Goal: Task Accomplishment & Management: Manage account settings

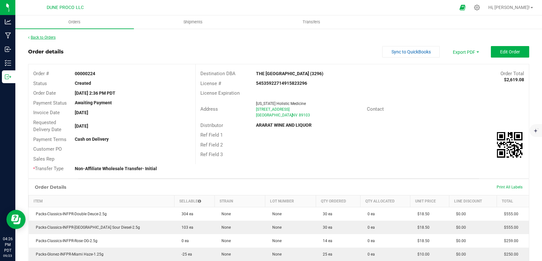
click at [47, 37] on link "Back to Orders" at bounding box center [41, 37] width 27 height 4
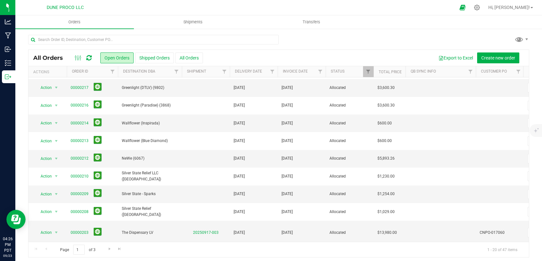
scroll to position [54, 0]
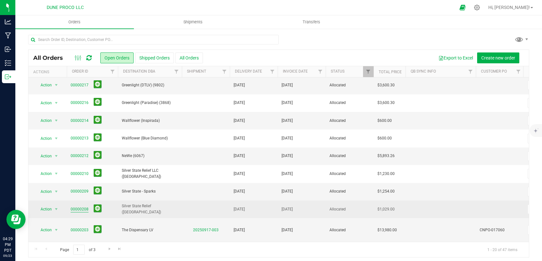
click at [83, 207] on link "00000208" at bounding box center [80, 209] width 18 height 6
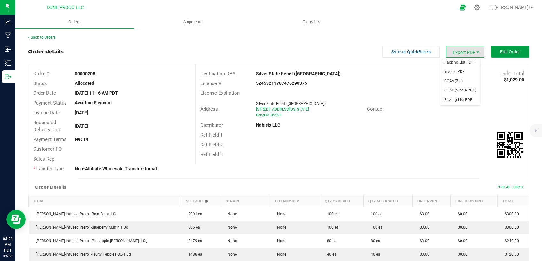
click at [503, 49] on span "Edit Order" at bounding box center [510, 51] width 20 height 5
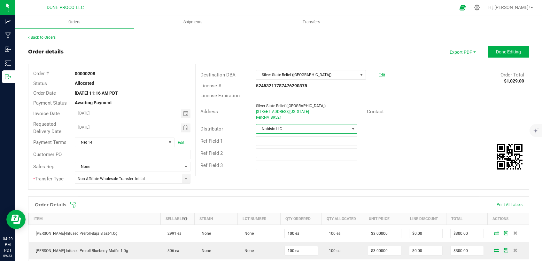
click at [299, 130] on span "Nabisix LLC" at bounding box center [302, 128] width 93 height 9
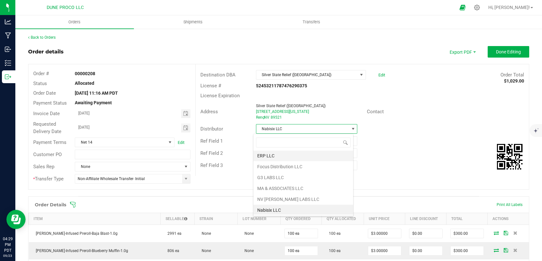
scroll to position [65, 0]
click at [275, 209] on li "ARARAT WINE AND LIQUOR" at bounding box center [303, 209] width 100 height 11
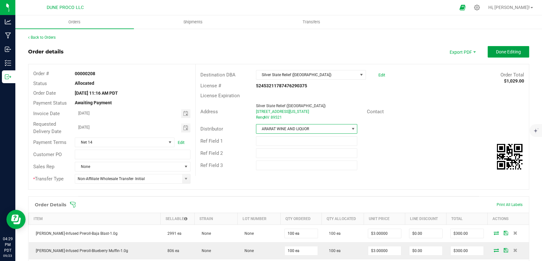
click at [498, 48] on button "Done Editing" at bounding box center [508, 51] width 42 height 11
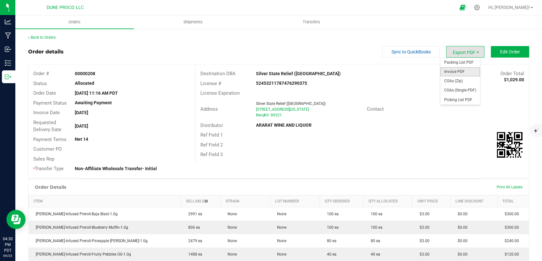
click at [451, 71] on span "Invoice PDF" at bounding box center [460, 71] width 40 height 9
click at [449, 88] on span "COAs (Single PDF)" at bounding box center [460, 90] width 40 height 9
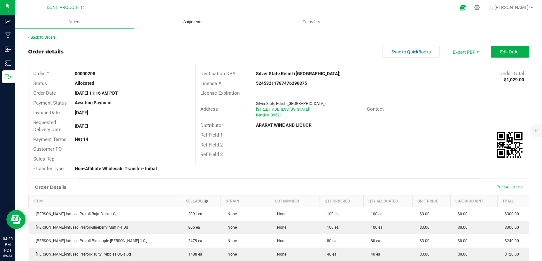
click at [203, 22] on span "Shipments" at bounding box center [193, 22] width 36 height 6
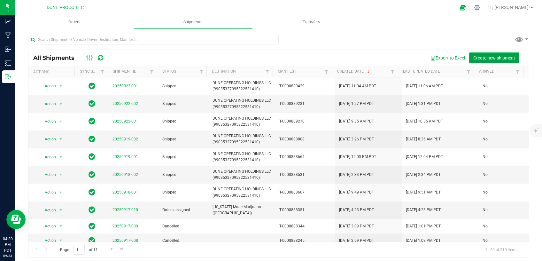
click at [472, 63] on button "Create new shipment" at bounding box center [494, 57] width 50 height 11
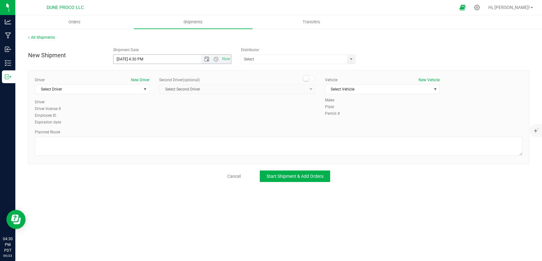
click at [125, 58] on input "[DATE] 4:30 PM" at bounding box center [162, 59] width 98 height 9
drag, startPoint x: 146, startPoint y: 59, endPoint x: 136, endPoint y: 58, distance: 9.9
click at [136, 58] on input "[DATE] 4:30 PM" at bounding box center [162, 59] width 98 height 9
type input "[DATE] 8:30 PM"
click at [346, 58] on span at bounding box center [298, 59] width 114 height 10
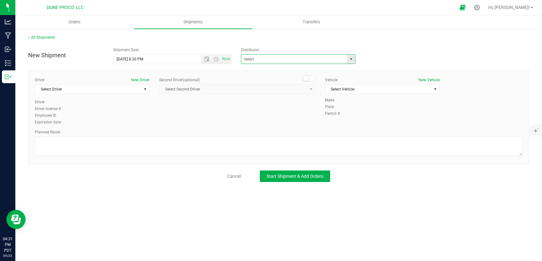
click at [351, 58] on span "select" at bounding box center [350, 59] width 5 height 5
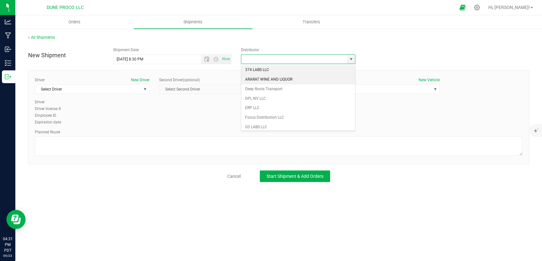
click at [304, 77] on li "ARARAT WINE AND LIQUOR" at bounding box center [298, 80] width 114 height 10
type input "ARARAT WINE AND LIQUOR"
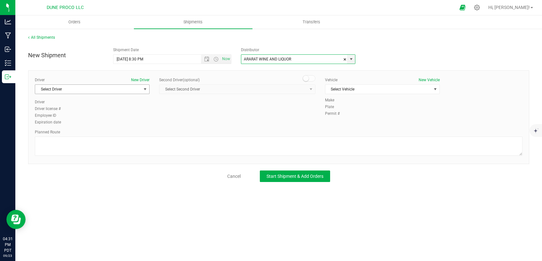
click at [119, 89] on span "Select Driver" at bounding box center [88, 89] width 106 height 9
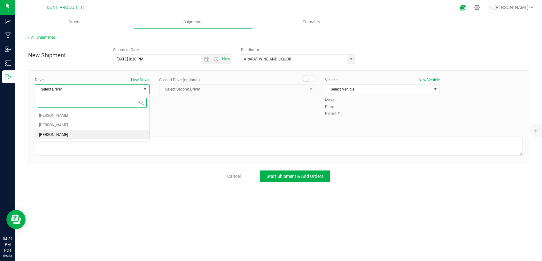
click at [84, 138] on li "[PERSON_NAME]" at bounding box center [92, 135] width 114 height 10
click at [386, 87] on span "Select Vehicle" at bounding box center [378, 89] width 106 height 9
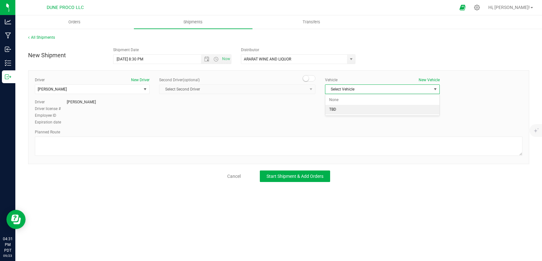
click at [348, 112] on li "TBD" at bounding box center [382, 110] width 114 height 10
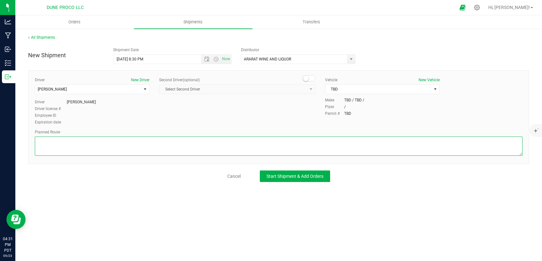
click at [235, 139] on textarea at bounding box center [278, 145] width 487 height 19
paste textarea "Get on I-11/US-95 N in [GEOGRAPHIC_DATA] from E [PERSON_NAME] and W [PERSON_NAM…"
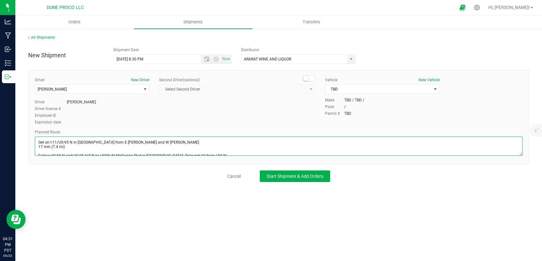
scroll to position [21, 0]
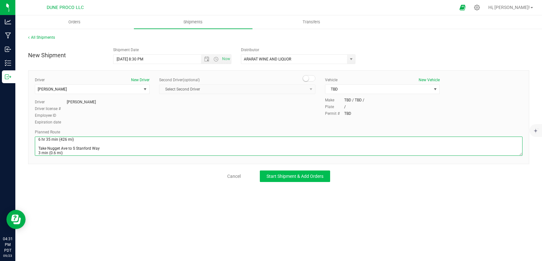
type textarea "Get on I-11/US-95 N in [GEOGRAPHIC_DATA] from E [PERSON_NAME] and W [PERSON_NAM…"
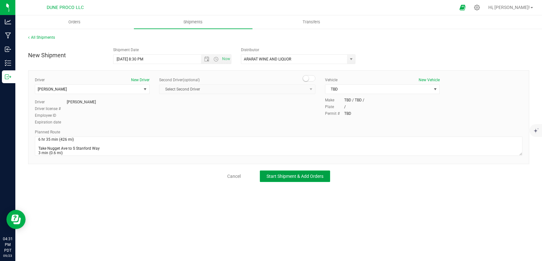
click at [281, 176] on span "Start Shipment & Add Orders" at bounding box center [294, 175] width 57 height 5
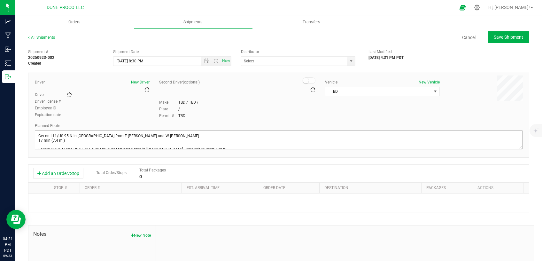
type input "ARARAT WINE AND LIQUOR"
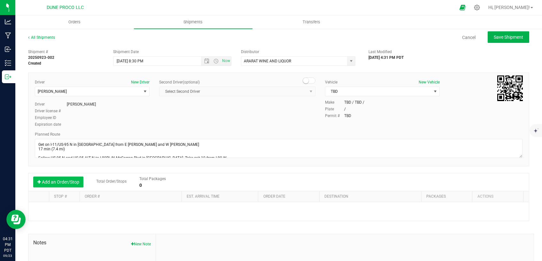
click at [73, 178] on button "Add an Order/Stop" at bounding box center [58, 181] width 50 height 11
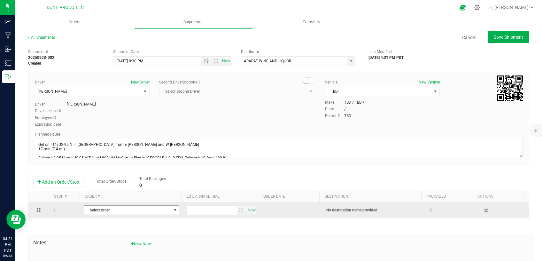
click at [100, 208] on span "Select order" at bounding box center [127, 209] width 87 height 9
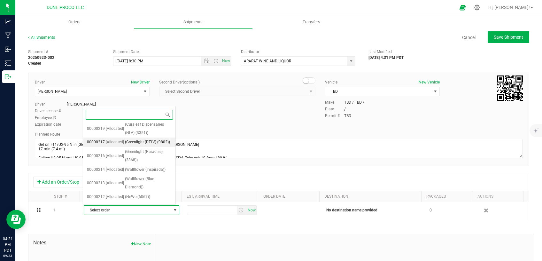
scroll to position [115, 0]
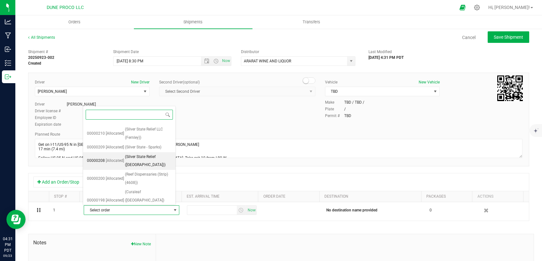
click at [121, 165] on span "[Allocated]" at bounding box center [115, 161] width 18 height 8
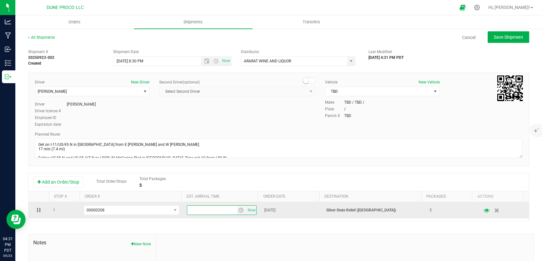
click at [191, 209] on input "text" at bounding box center [211, 209] width 49 height 9
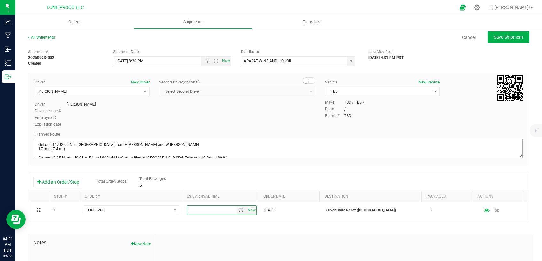
type input "8"
type input "4:00 PM"
click at [494, 37] on span "Save Shipment" at bounding box center [508, 36] width 29 height 5
type input "[DATE] 3:30 AM"
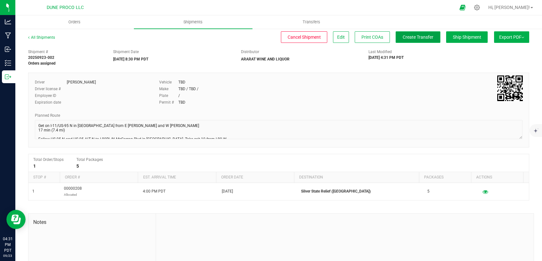
click at [409, 32] on button "Create Transfer" at bounding box center [417, 36] width 45 height 11
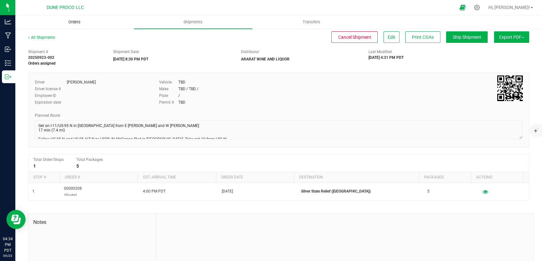
click at [83, 21] on span "Orders" at bounding box center [74, 22] width 29 height 6
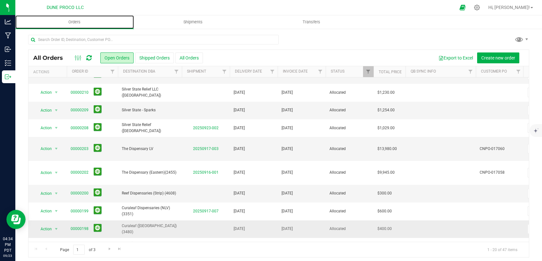
scroll to position [126, 0]
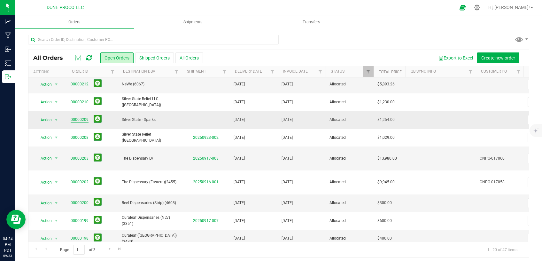
click at [82, 117] on link "00000209" at bounding box center [80, 120] width 18 height 6
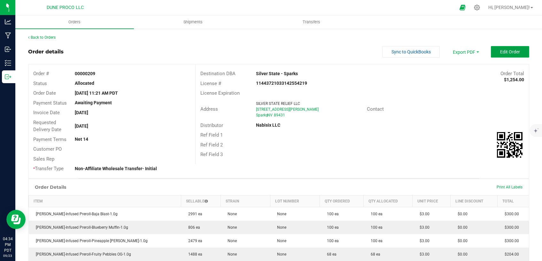
click at [500, 52] on span "Edit Order" at bounding box center [510, 51] width 20 height 5
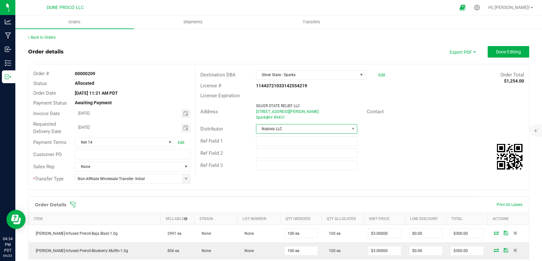
click at [297, 129] on span "Nabisix LLC" at bounding box center [302, 128] width 93 height 9
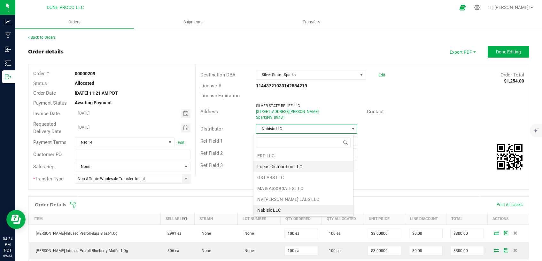
scroll to position [65, 0]
click at [282, 204] on li "ARARAT WINE AND LIQUOR" at bounding box center [303, 209] width 100 height 11
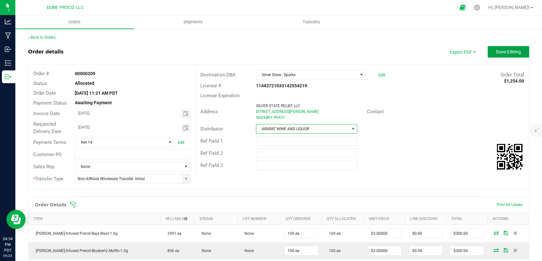
click at [491, 49] on button "Done Editing" at bounding box center [508, 51] width 42 height 11
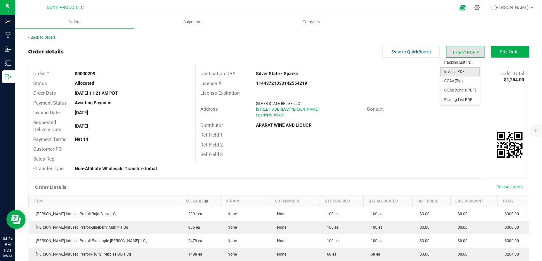
click at [453, 69] on span "Invoice PDF" at bounding box center [460, 71] width 40 height 9
click at [455, 88] on span "COAs (Single PDF)" at bounding box center [460, 90] width 40 height 9
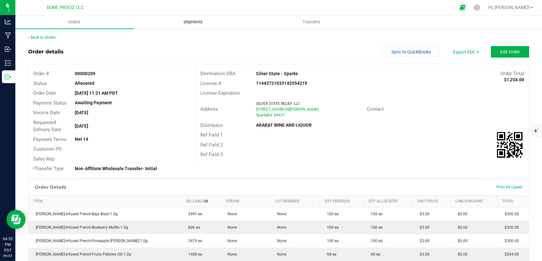
click at [198, 24] on span "Shipments" at bounding box center [193, 22] width 36 height 6
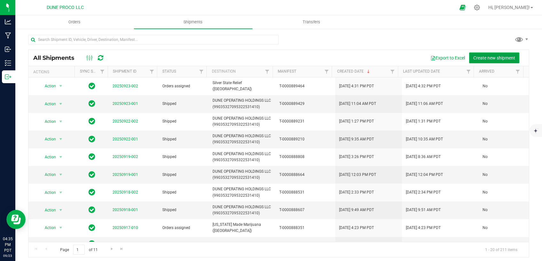
click at [483, 55] on button "Create new shipment" at bounding box center [494, 57] width 50 height 11
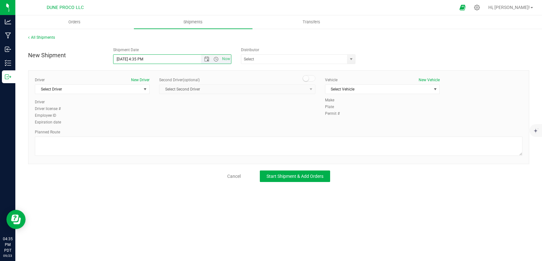
click at [122, 60] on input "[DATE] 4:35 PM" at bounding box center [162, 59] width 98 height 9
click at [147, 57] on input "[DATE] 4:35 PM" at bounding box center [162, 59] width 98 height 9
click at [143, 58] on input "[DATE] 4:35 PM" at bounding box center [162, 59] width 98 height 9
click at [350, 55] on span "select" at bounding box center [351, 59] width 8 height 9
type input "[DATE] 8:30 PM"
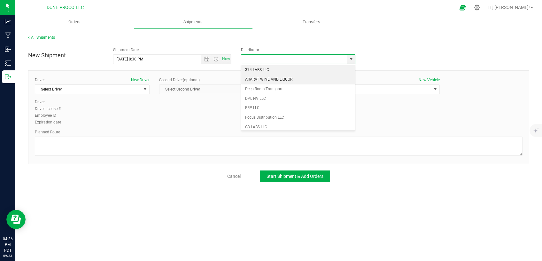
click at [295, 76] on li "ARARAT WINE AND LIQUOR" at bounding box center [298, 80] width 114 height 10
type input "ARARAT WINE AND LIQUOR"
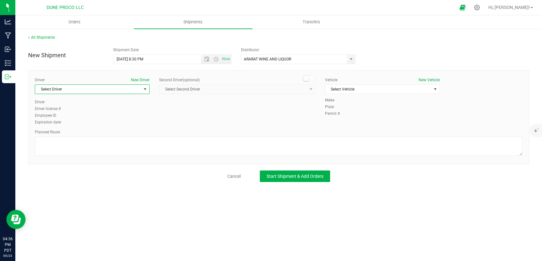
click at [129, 88] on span "Select Driver" at bounding box center [88, 89] width 106 height 9
click at [91, 134] on li "[PERSON_NAME]" at bounding box center [92, 135] width 114 height 10
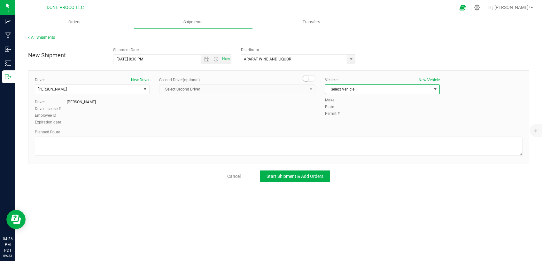
click at [341, 88] on span "Select Vehicle" at bounding box center [378, 89] width 106 height 9
click at [340, 111] on li "TBD" at bounding box center [382, 110] width 114 height 10
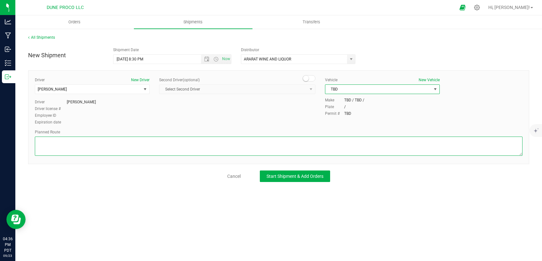
click at [202, 148] on textarea at bounding box center [278, 145] width 487 height 19
paste textarea "Get on I-11/US-95 N in [GEOGRAPHIC_DATA] from E [PERSON_NAME] and W [PERSON_NAM…"
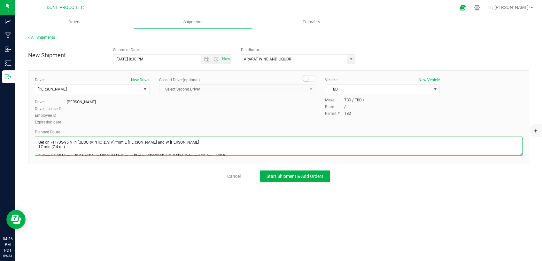
scroll to position [21, 0]
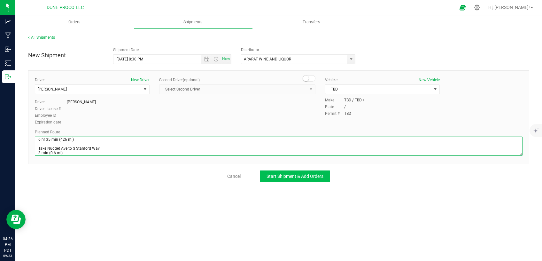
type textarea "Get on I-11/US-95 N in [GEOGRAPHIC_DATA] from E [PERSON_NAME] and W [PERSON_NAM…"
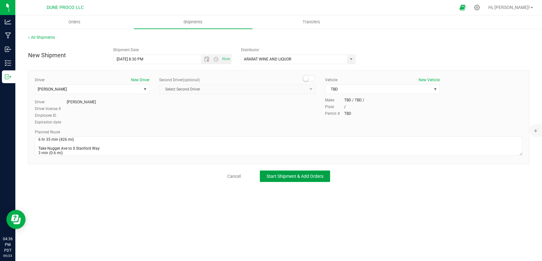
click at [277, 173] on span "Start Shipment & Add Orders" at bounding box center [294, 175] width 57 height 5
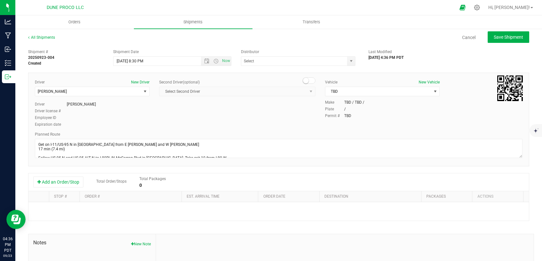
type input "ARARAT WINE AND LIQUOR"
click at [54, 182] on button "Add an Order/Stop" at bounding box center [58, 181] width 50 height 11
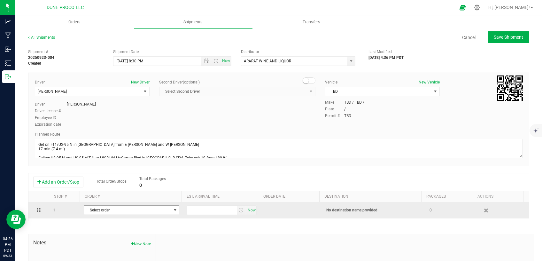
click at [98, 209] on span "Select order" at bounding box center [127, 209] width 87 height 9
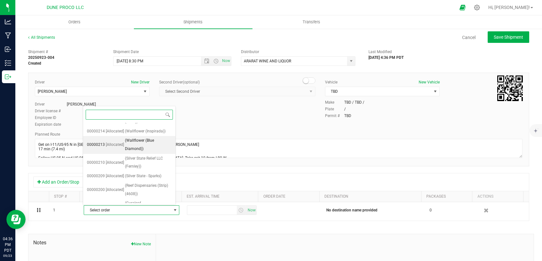
scroll to position [115, 0]
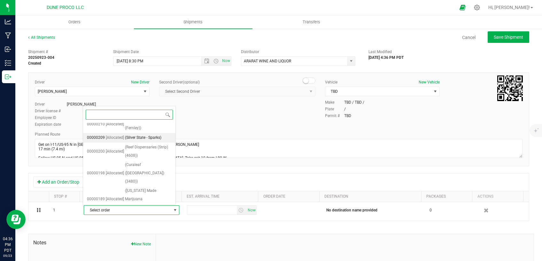
click at [126, 142] on span "(Silver State - Sparks)" at bounding box center [143, 138] width 36 height 8
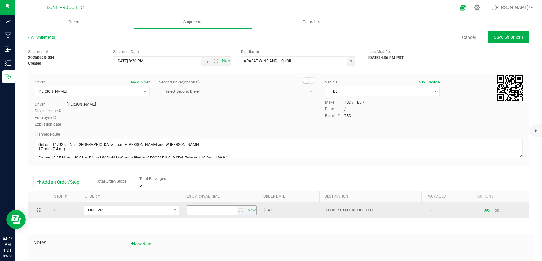
click at [215, 208] on input "text" at bounding box center [211, 209] width 49 height 9
type input "4:00 PM"
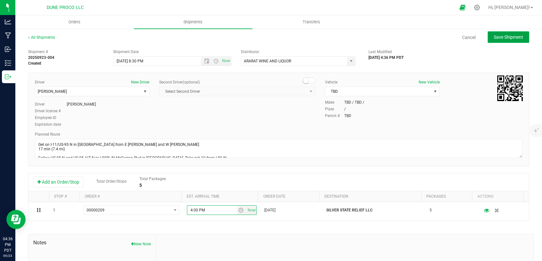
click at [494, 36] on span "Save Shipment" at bounding box center [508, 36] width 29 height 5
type input "[DATE] 3:30 AM"
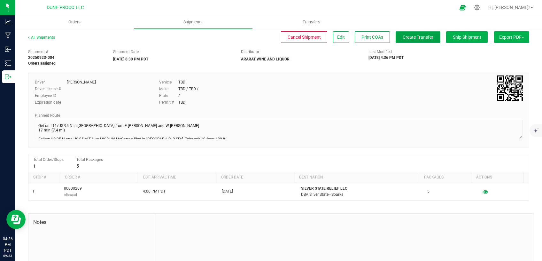
click at [405, 39] on span "Create Transfer" at bounding box center [417, 36] width 31 height 5
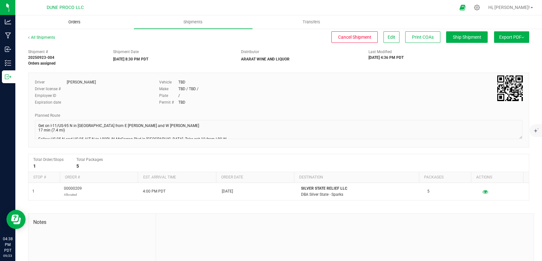
click at [73, 24] on span "Orders" at bounding box center [74, 22] width 29 height 6
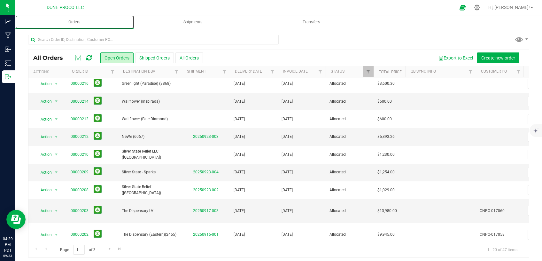
scroll to position [71, 0]
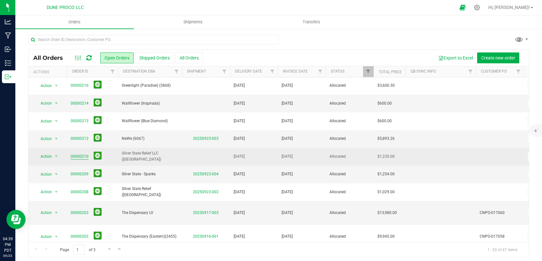
click at [80, 155] on link "00000210" at bounding box center [80, 156] width 18 height 6
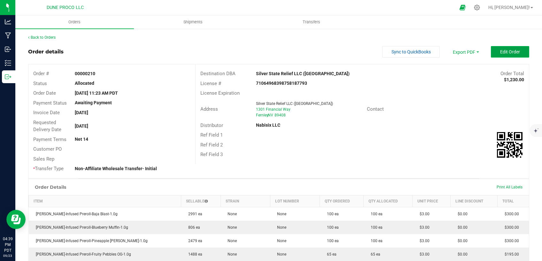
click at [507, 51] on span "Edit Order" at bounding box center [510, 51] width 20 height 5
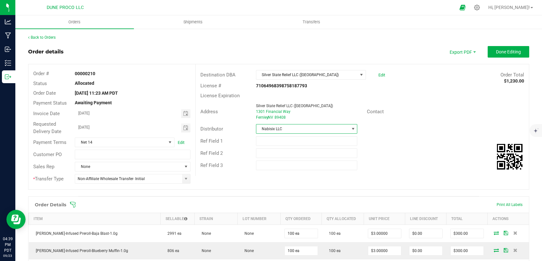
click at [307, 126] on span "Nabisix LLC" at bounding box center [302, 128] width 93 height 9
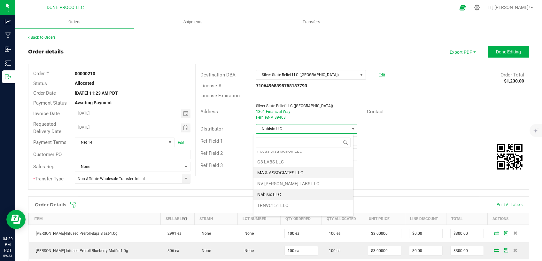
scroll to position [65, 0]
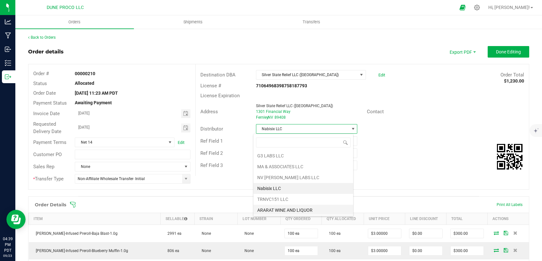
click at [282, 209] on li "ARARAT WINE AND LIQUOR" at bounding box center [303, 209] width 100 height 11
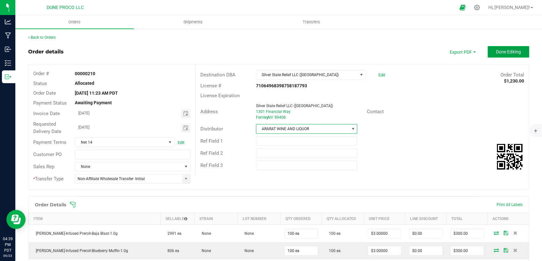
click at [504, 52] on span "Done Editing" at bounding box center [508, 51] width 25 height 5
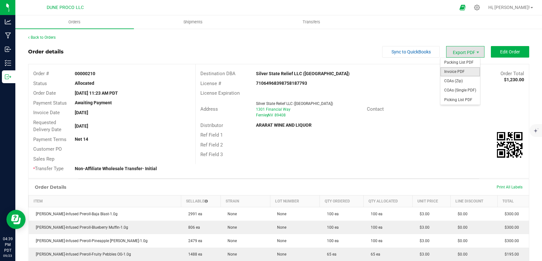
click at [451, 74] on span "Invoice PDF" at bounding box center [460, 71] width 40 height 9
click at [451, 89] on span "COAs (Single PDF)" at bounding box center [460, 90] width 40 height 9
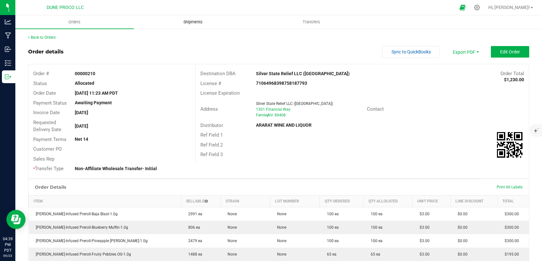
click at [199, 23] on span "Shipments" at bounding box center [193, 22] width 36 height 6
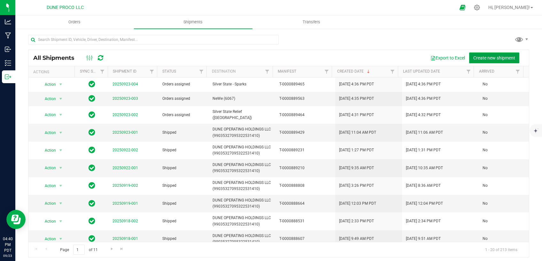
click at [478, 58] on span "Create new shipment" at bounding box center [494, 57] width 42 height 5
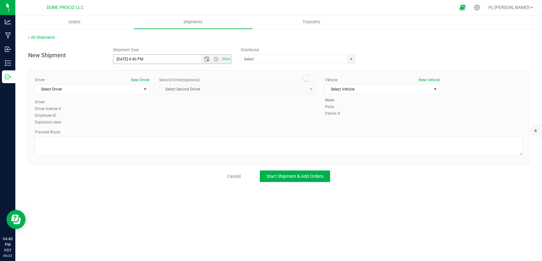
click at [124, 59] on input "[DATE] 4:40 PM" at bounding box center [162, 59] width 98 height 9
drag, startPoint x: 143, startPoint y: 59, endPoint x: 136, endPoint y: 59, distance: 6.7
click at [136, 59] on input "[DATE] 4:40 PM" at bounding box center [162, 59] width 98 height 9
type input "[DATE] 8:30 PM"
drag, startPoint x: 356, startPoint y: 54, endPoint x: 352, endPoint y: 57, distance: 4.3
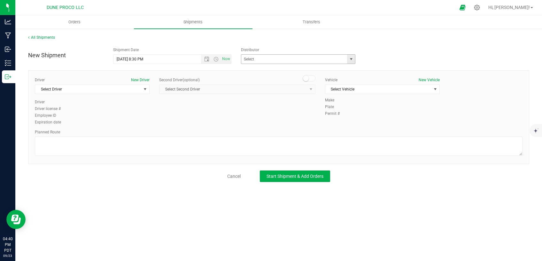
click at [355, 54] on div "374 LABS LLC ARARAT WINE AND LIQUOR Deep Roots Transport DPL NV LLC ERP LLC Foc…" at bounding box center [300, 59] width 118 height 10
click at [351, 57] on span "select" at bounding box center [350, 59] width 5 height 5
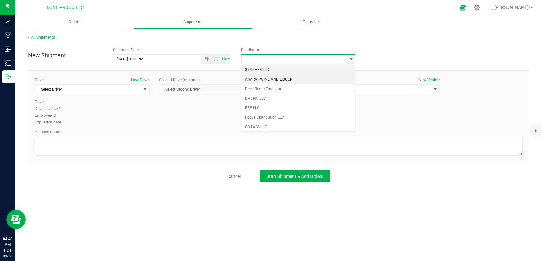
click at [304, 77] on li "ARARAT WINE AND LIQUOR" at bounding box center [298, 80] width 114 height 10
type input "ARARAT WINE AND LIQUOR"
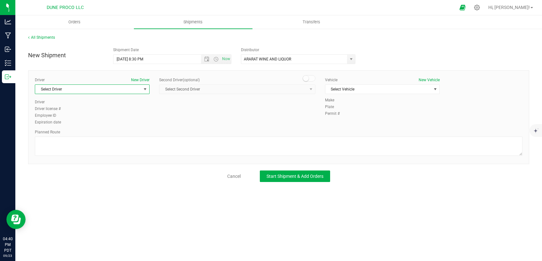
click at [134, 92] on span "Select Driver" at bounding box center [88, 89] width 106 height 9
click at [100, 134] on li "[PERSON_NAME]" at bounding box center [92, 135] width 114 height 10
click at [338, 91] on span "Select Vehicle" at bounding box center [378, 89] width 106 height 9
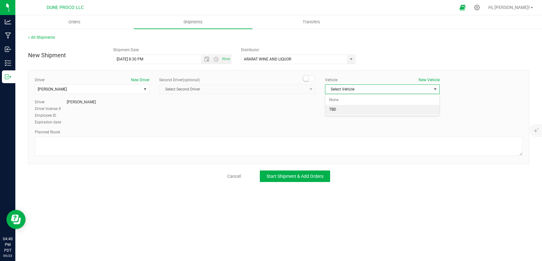
click at [341, 110] on li "TBD" at bounding box center [382, 110] width 114 height 10
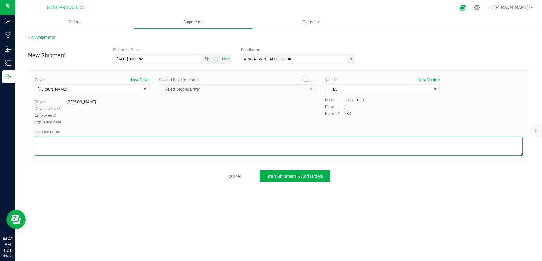
click at [213, 137] on textarea at bounding box center [278, 145] width 487 height 19
paste textarea "Get on I-11/US-95 N in [GEOGRAPHIC_DATA] from E [PERSON_NAME] and W [PERSON_NAM…"
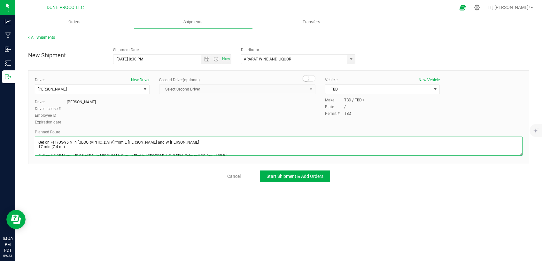
scroll to position [21, 0]
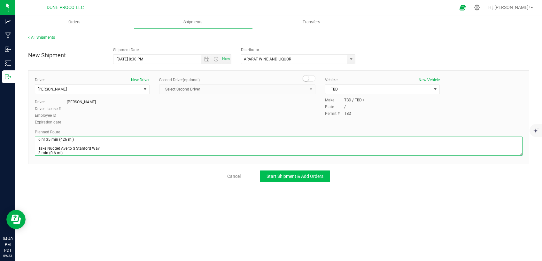
type textarea "Get on I-11/US-95 N in [GEOGRAPHIC_DATA] from E [PERSON_NAME] and W [PERSON_NAM…"
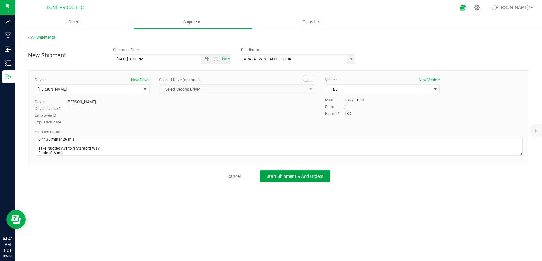
click at [298, 171] on button "Start Shipment & Add Orders" at bounding box center [295, 175] width 70 height 11
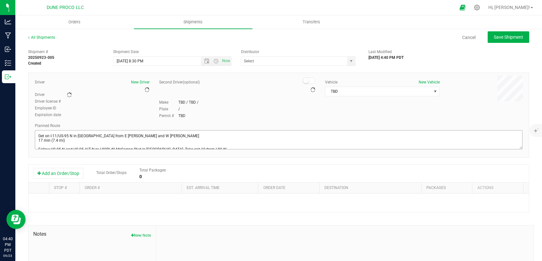
type input "ARARAT WINE AND LIQUOR"
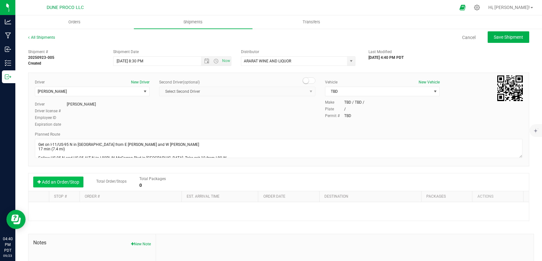
click at [59, 180] on button "Add an Order/Stop" at bounding box center [58, 181] width 50 height 11
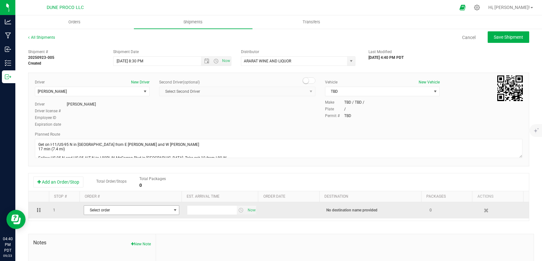
click at [140, 208] on span "Select order" at bounding box center [127, 209] width 87 height 9
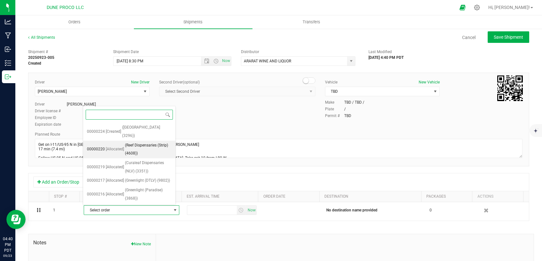
scroll to position [77, 0]
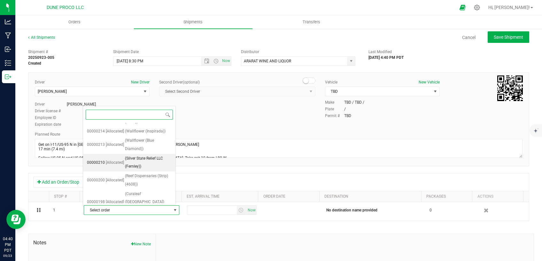
click at [118, 165] on li "00000210 [Allocated] (Silver State Relief LLC ([GEOGRAPHIC_DATA]))" at bounding box center [129, 163] width 92 height 18
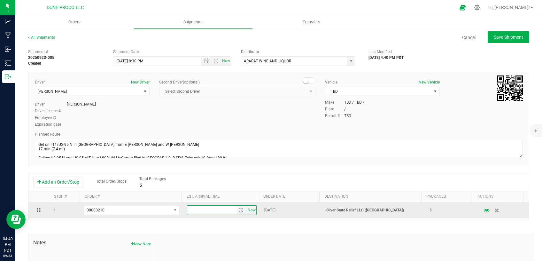
click at [205, 208] on input "text" at bounding box center [211, 209] width 49 height 9
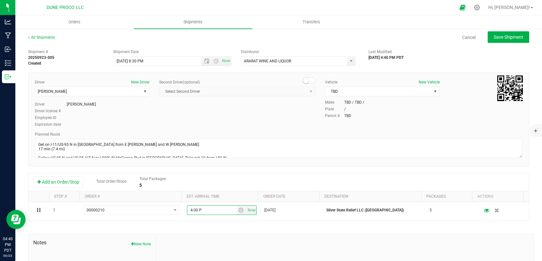
type input "4:00 PM"
click at [494, 36] on span "Save Shipment" at bounding box center [508, 36] width 29 height 5
type input "[DATE] 3:30 AM"
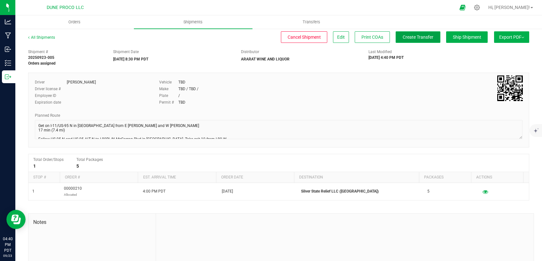
click at [408, 34] on span "Create Transfer" at bounding box center [417, 36] width 31 height 5
